Goal: Transaction & Acquisition: Purchase product/service

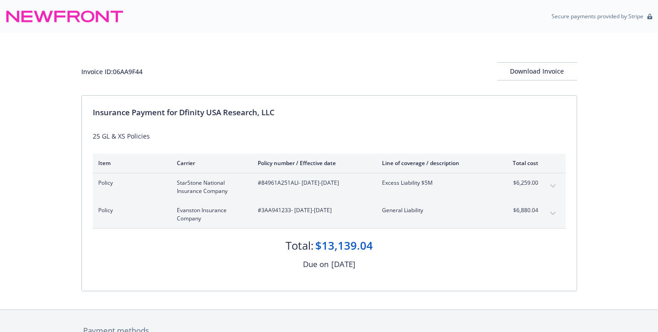
scroll to position [3, 0]
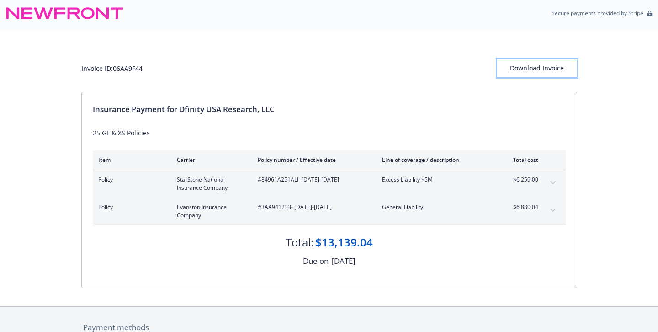
click at [521, 67] on div "Download Invoice" at bounding box center [537, 67] width 80 height 17
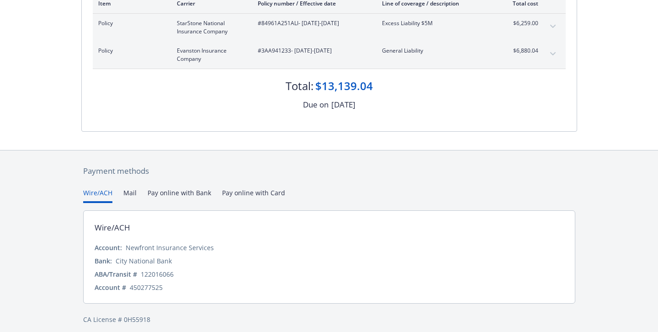
scroll to position [166, 0]
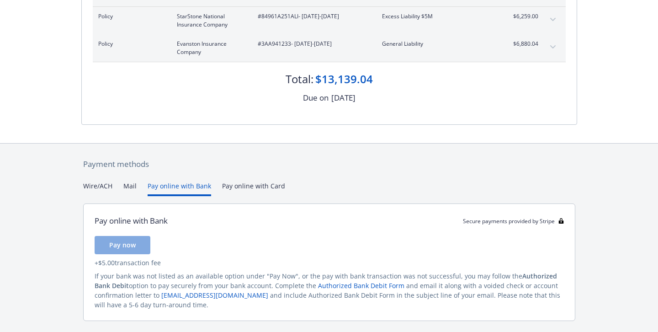
click at [194, 185] on button "Pay online with Bank" at bounding box center [179, 188] width 63 height 15
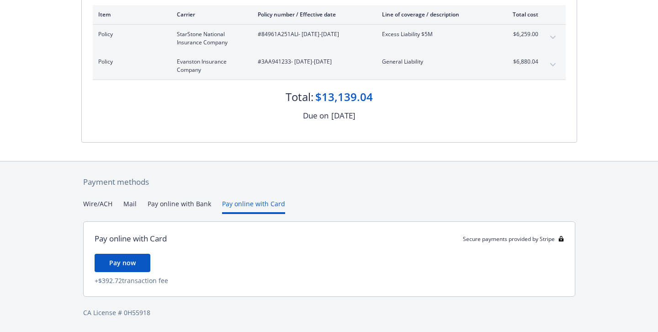
scroll to position [148, 0]
click at [239, 185] on div "Payment methods Wire/ACH Mail Pay online with Bank Pay online with Card Pay onl…" at bounding box center [329, 246] width 496 height 171
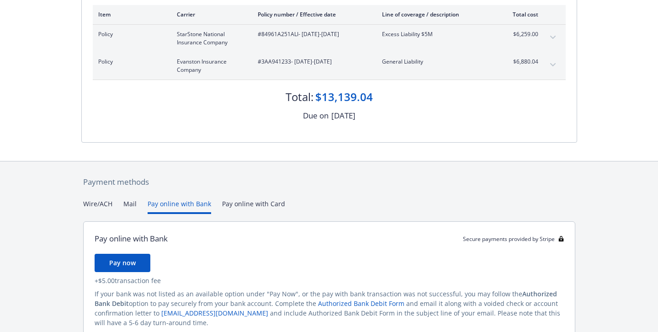
click at [173, 201] on button "Pay online with Bank" at bounding box center [179, 206] width 63 height 15
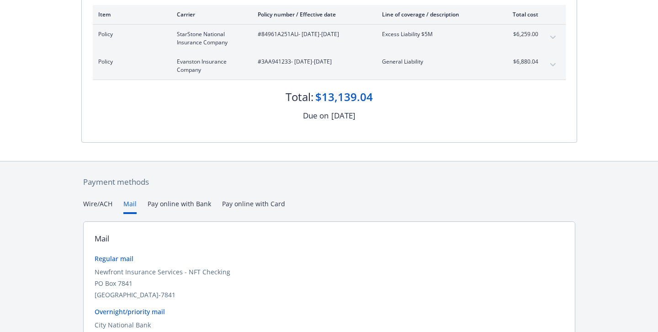
click at [129, 206] on button "Mail" at bounding box center [129, 206] width 13 height 15
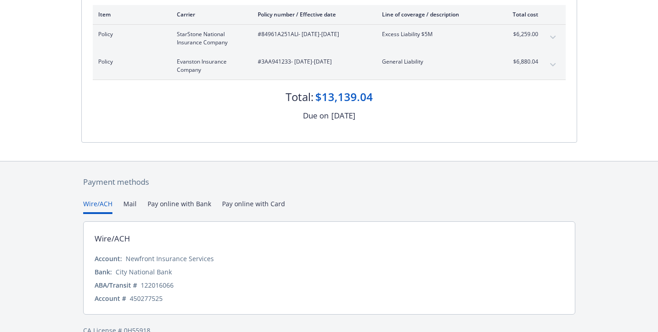
click at [100, 203] on button "Wire/ACH" at bounding box center [97, 206] width 29 height 15
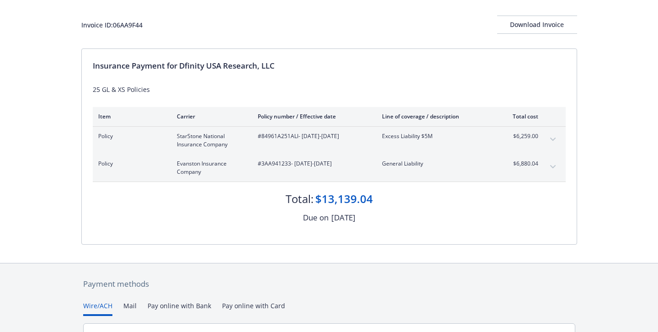
scroll to position [0, 0]
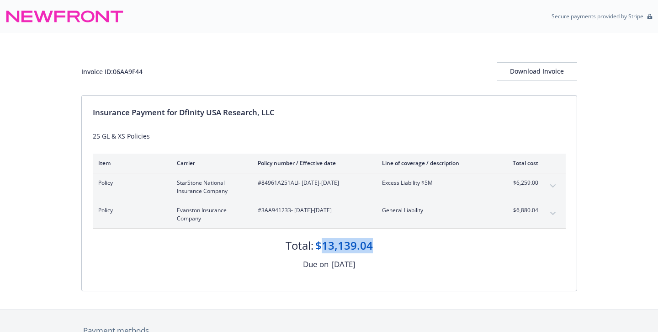
drag, startPoint x: 379, startPoint y: 250, endPoint x: 319, endPoint y: 250, distance: 59.8
click at [319, 250] on div "Total: $13,139.04" at bounding box center [329, 240] width 473 height 25
copy div "13,139.04"
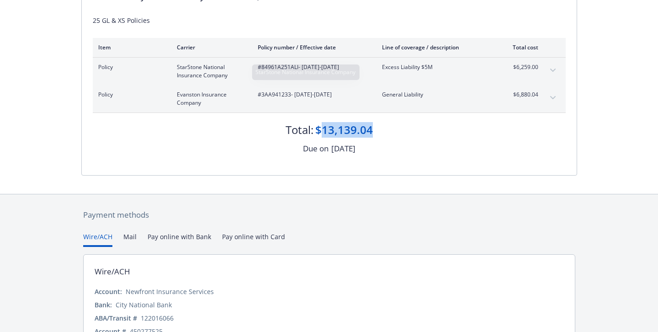
scroll to position [166, 0]
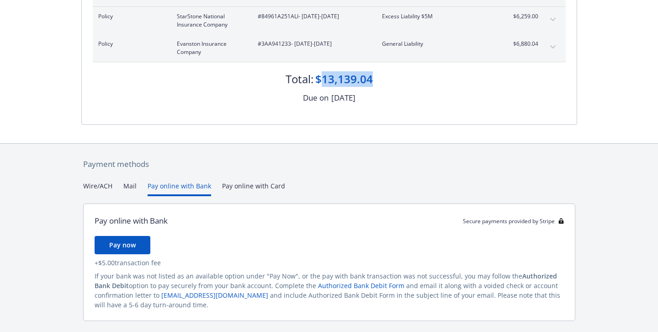
click at [170, 187] on button "Pay online with Bank" at bounding box center [179, 188] width 63 height 15
click at [129, 186] on button "Mail" at bounding box center [129, 188] width 13 height 15
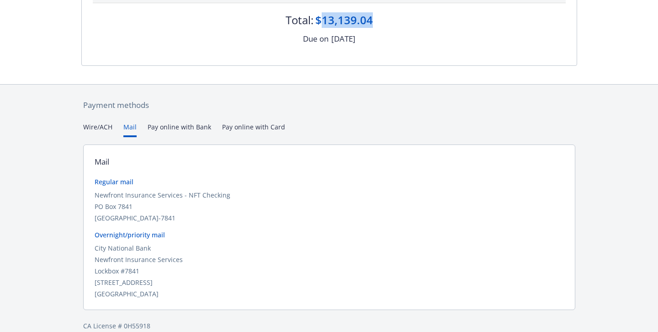
click at [100, 127] on div "Secure payments provided by Stripe Invoice ID: 06AA9F44 Download Invoice Insura…" at bounding box center [329, 60] width 658 height 570
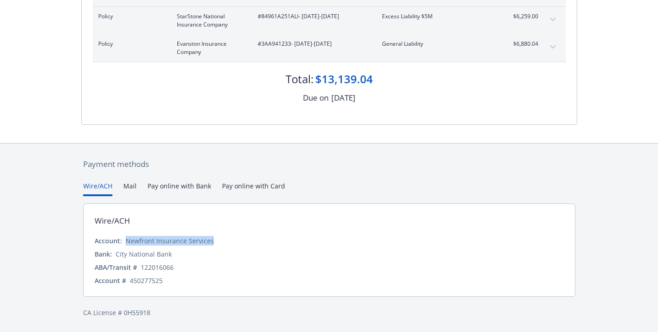
drag, startPoint x: 219, startPoint y: 241, endPoint x: 125, endPoint y: 243, distance: 94.1
click at [125, 243] on div "Account: Newfront Insurance Services" at bounding box center [329, 241] width 469 height 10
copy div "Newfront Insurance Services"
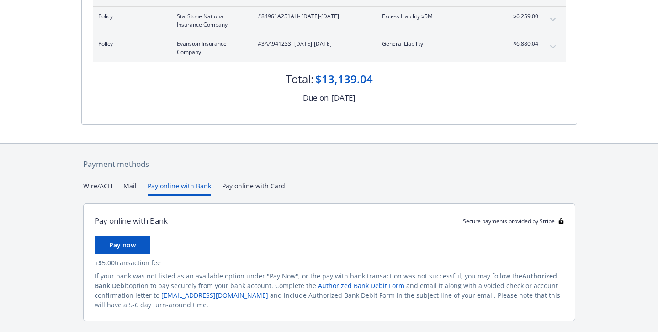
click at [184, 185] on button "Pay online with Bank" at bounding box center [179, 188] width 63 height 15
click at [137, 189] on div "Wire/ACH Mail Pay online with Bank Pay online with Card" at bounding box center [329, 188] width 492 height 15
click at [123, 183] on button "Mail" at bounding box center [129, 188] width 13 height 15
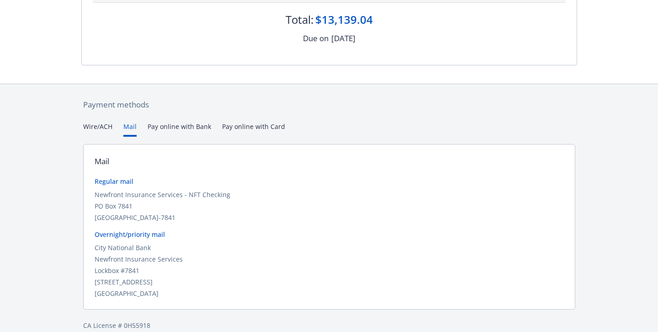
scroll to position [10, 0]
